Goal: Information Seeking & Learning: Learn about a topic

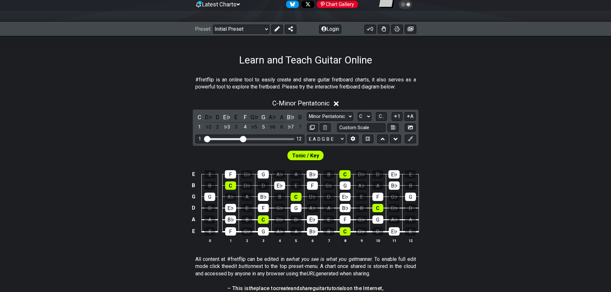
scroll to position [61, 0]
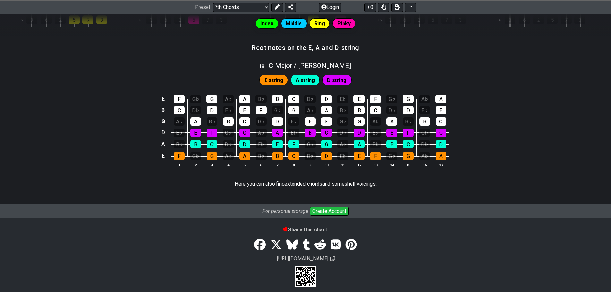
scroll to position [673, 0]
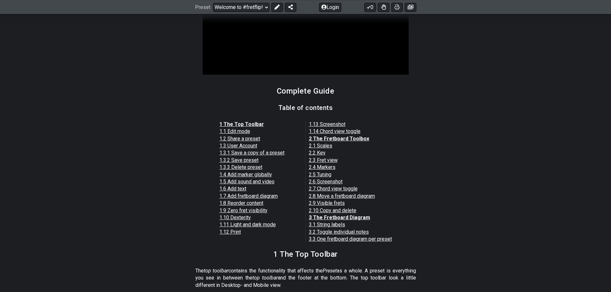
scroll to position [417, 0]
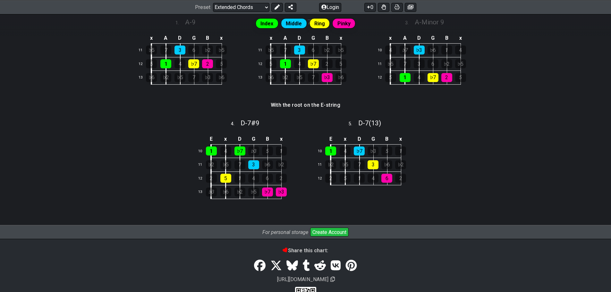
scroll to position [91, 0]
